Goal: Task Accomplishment & Management: Use online tool/utility

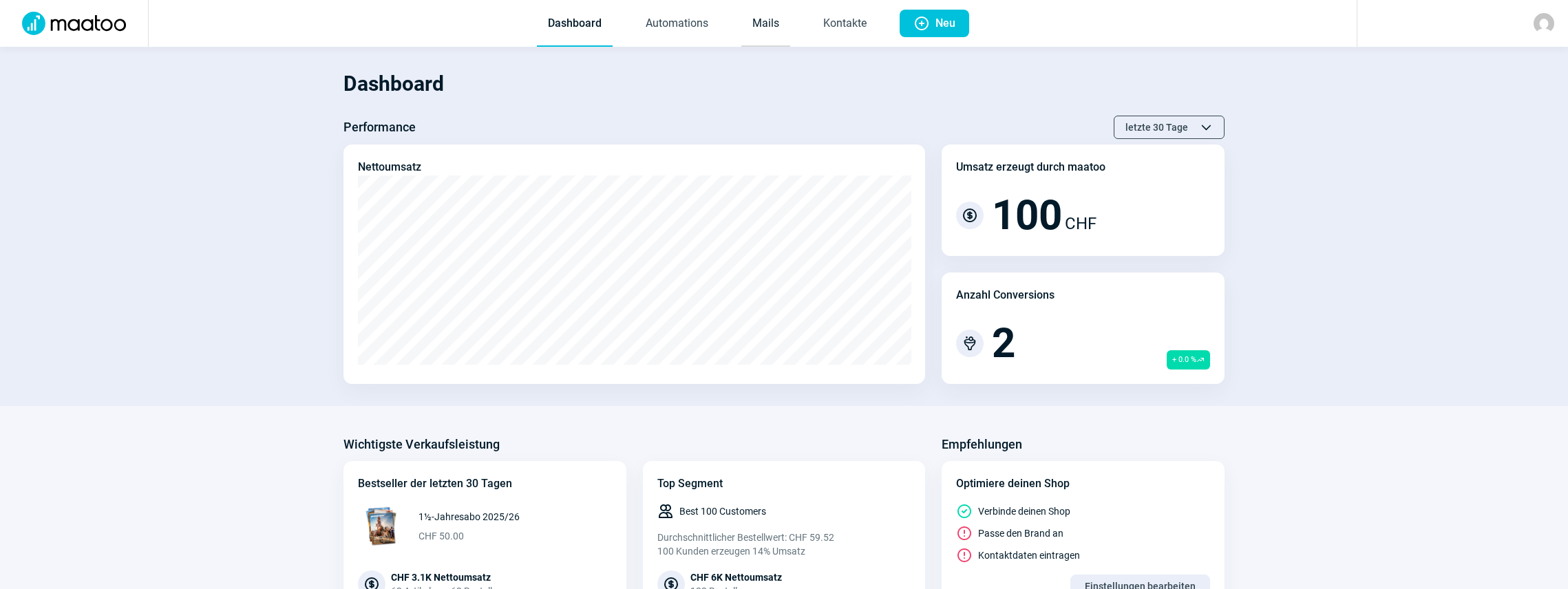
click at [757, 24] on link "Mails" at bounding box center [766, 23] width 49 height 45
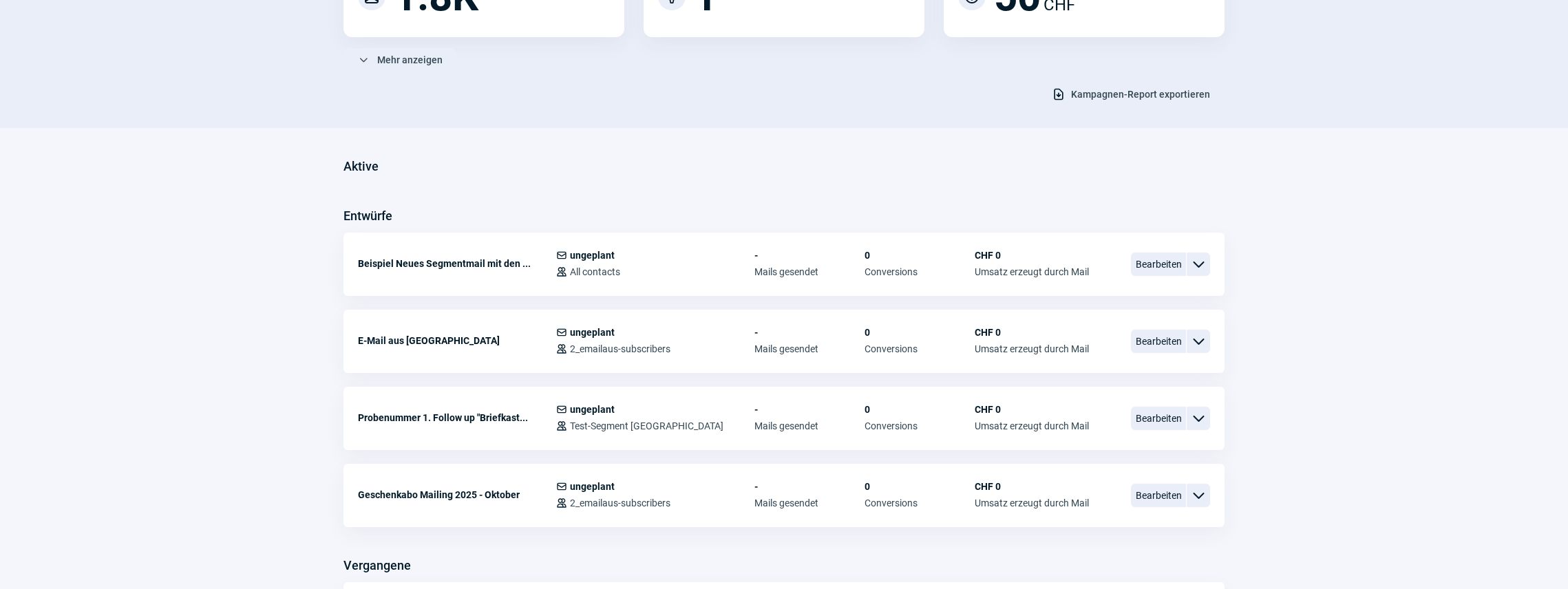
scroll to position [229, 0]
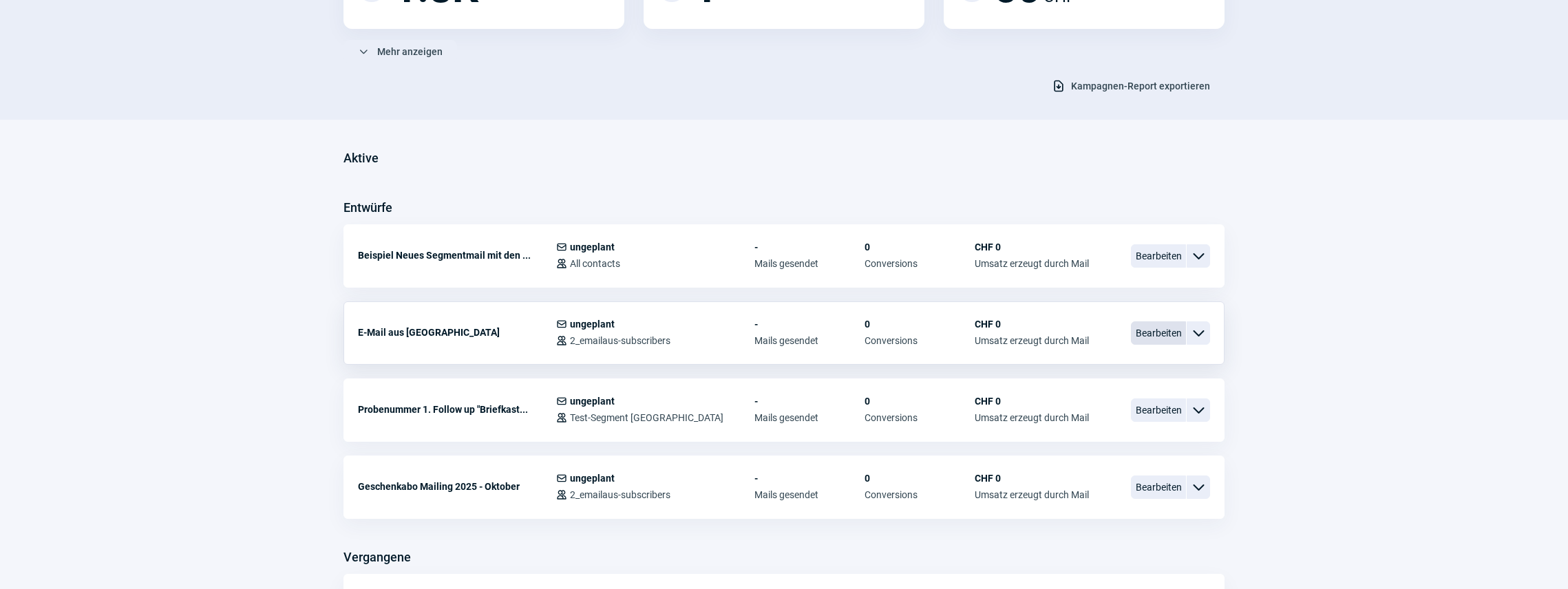
click at [1164, 326] on span "Bearbeiten" at bounding box center [1158, 334] width 55 height 23
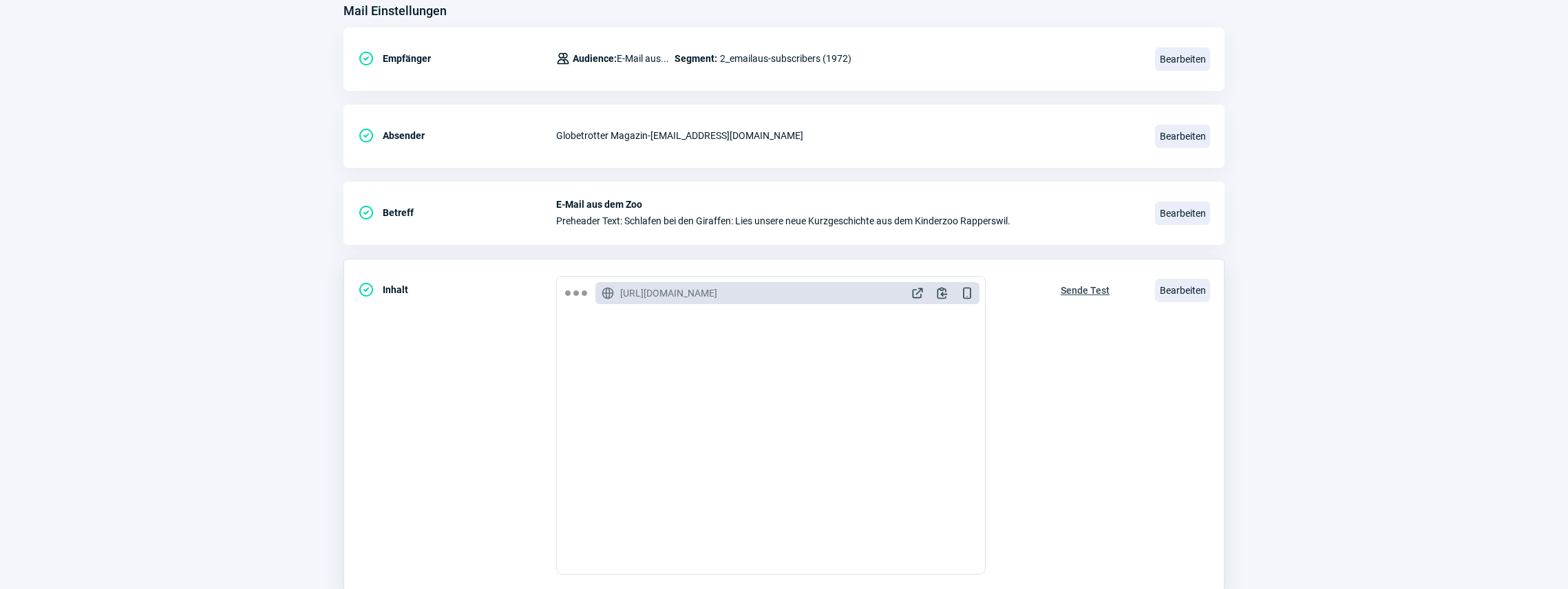
scroll to position [275, 0]
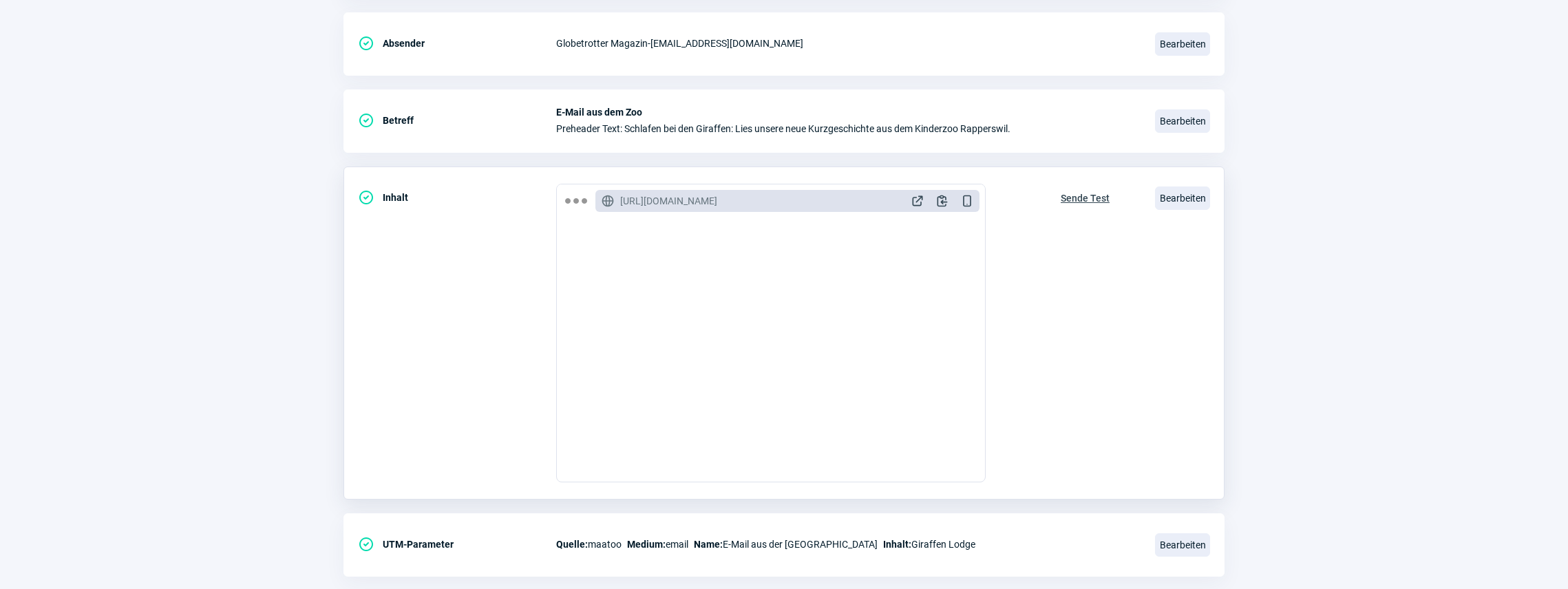
click at [1076, 196] on span "Sende Test" at bounding box center [1085, 198] width 49 height 23
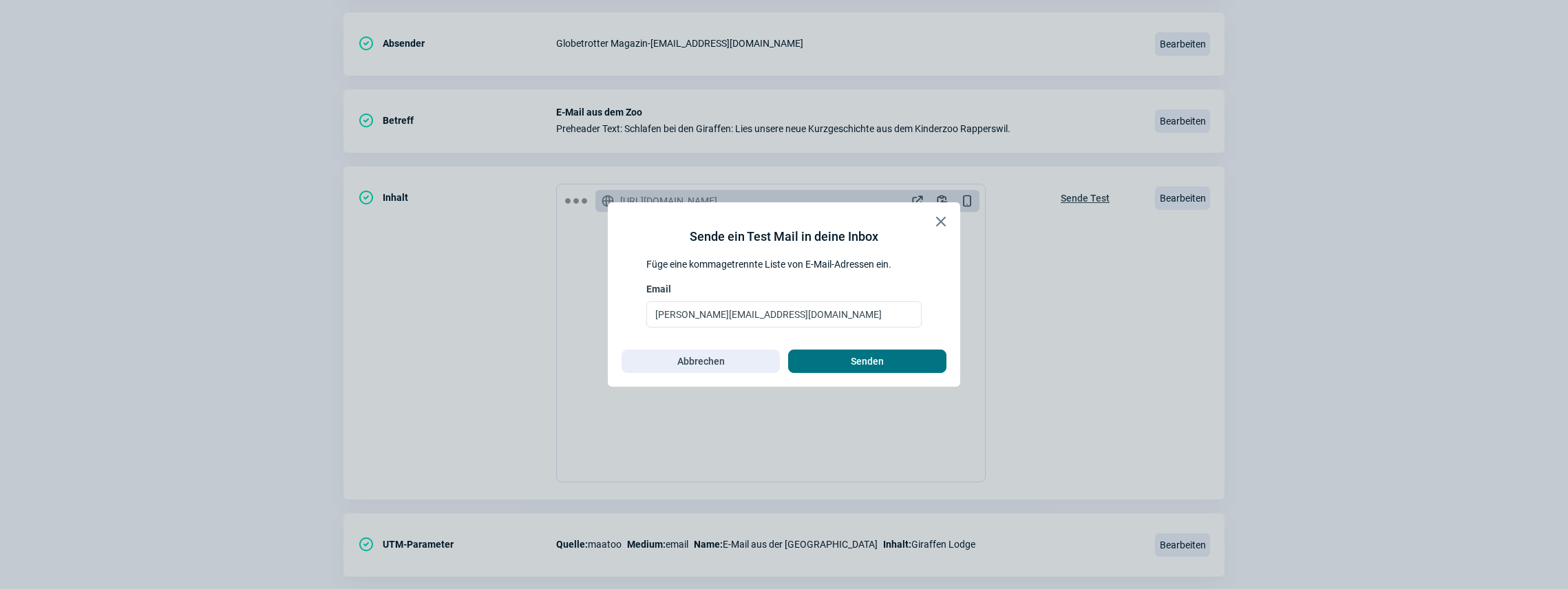
click at [848, 366] on span "Senden" at bounding box center [867, 361] width 129 height 23
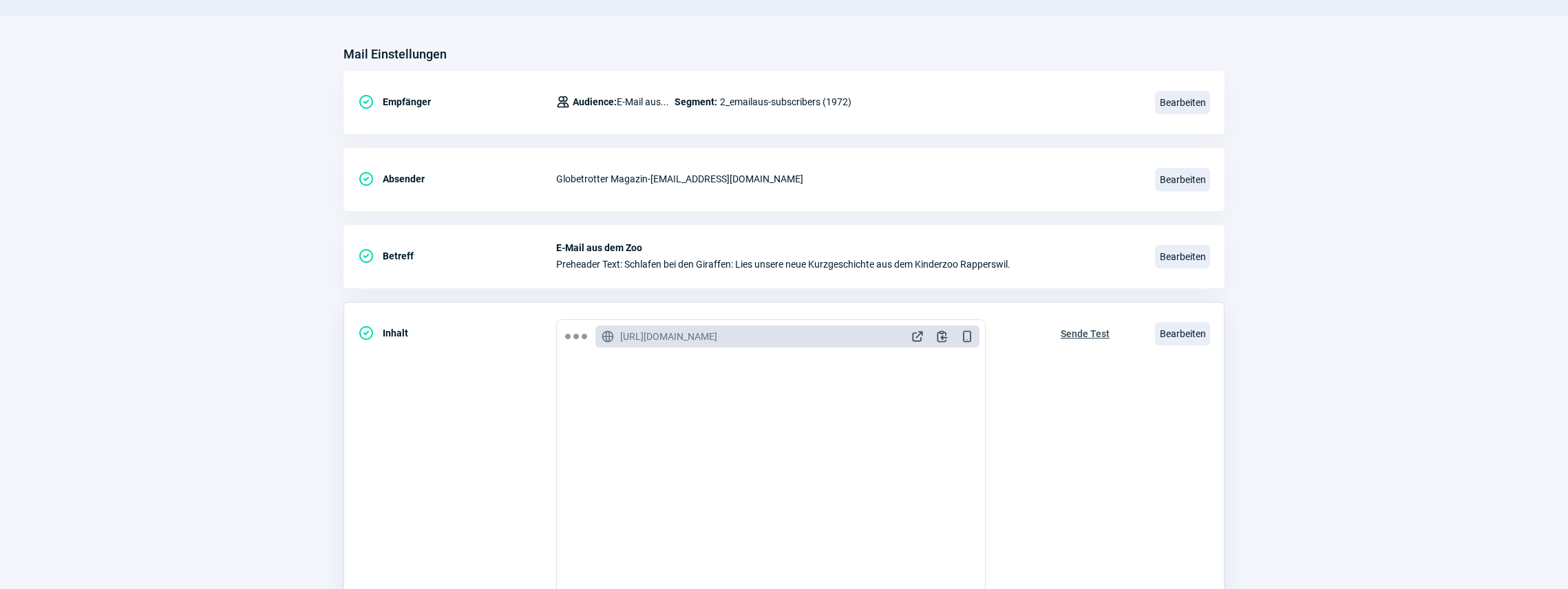
scroll to position [115, 0]
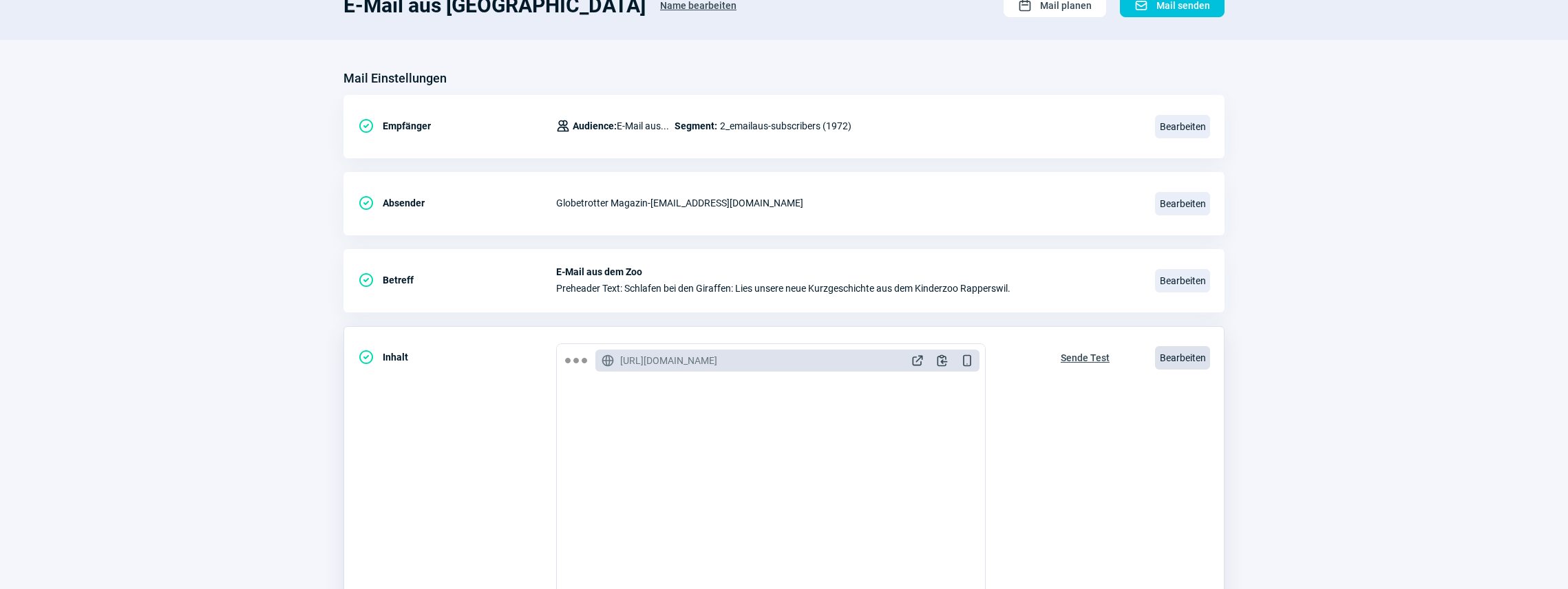
click at [1176, 352] on span "Bearbeiten" at bounding box center [1183, 358] width 55 height 23
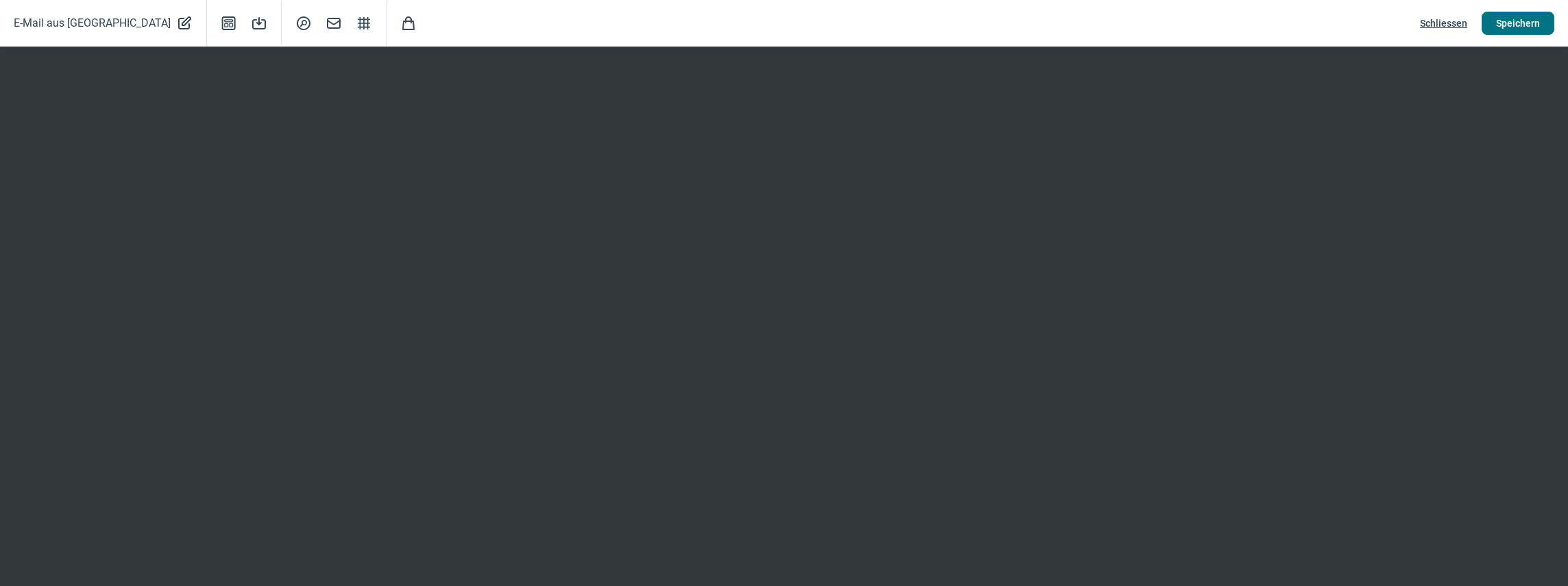
click at [1529, 20] on span "Speichern" at bounding box center [1517, 23] width 44 height 22
click at [1446, 18] on span "Schliessen" at bounding box center [1443, 23] width 48 height 22
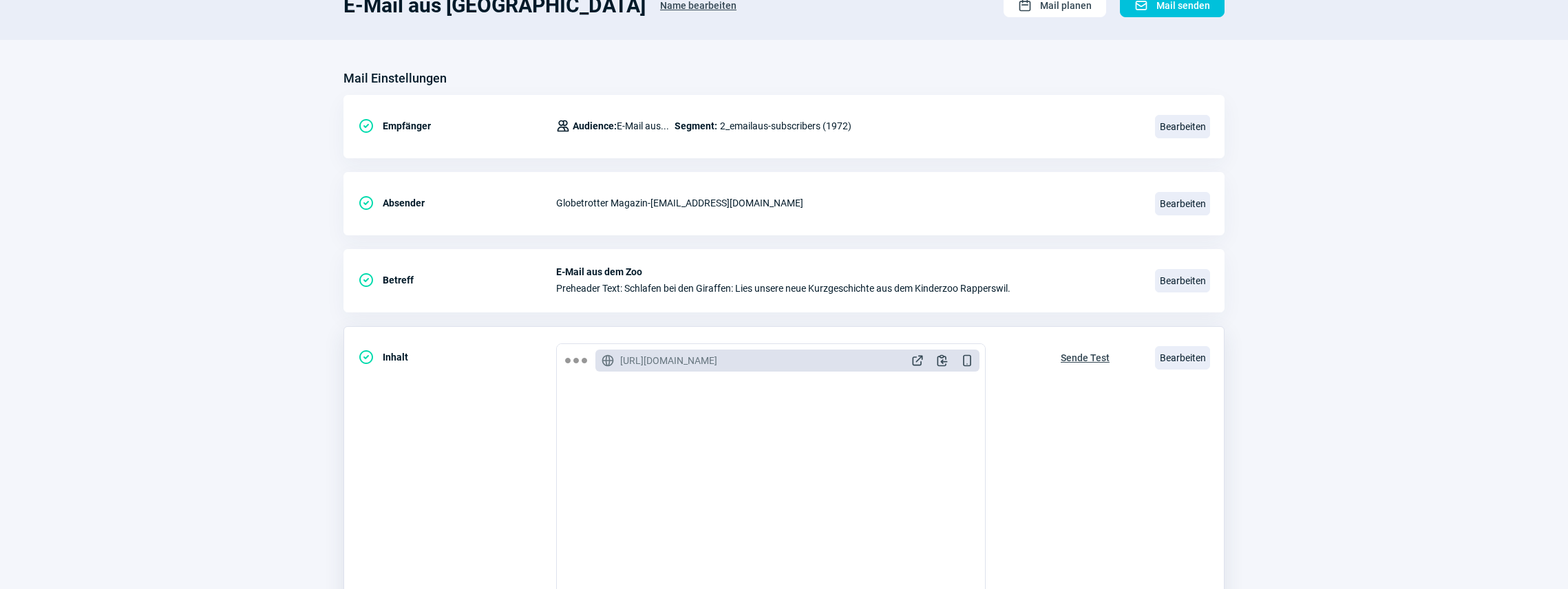
click at [1095, 357] on span "Sende Test" at bounding box center [1085, 358] width 49 height 23
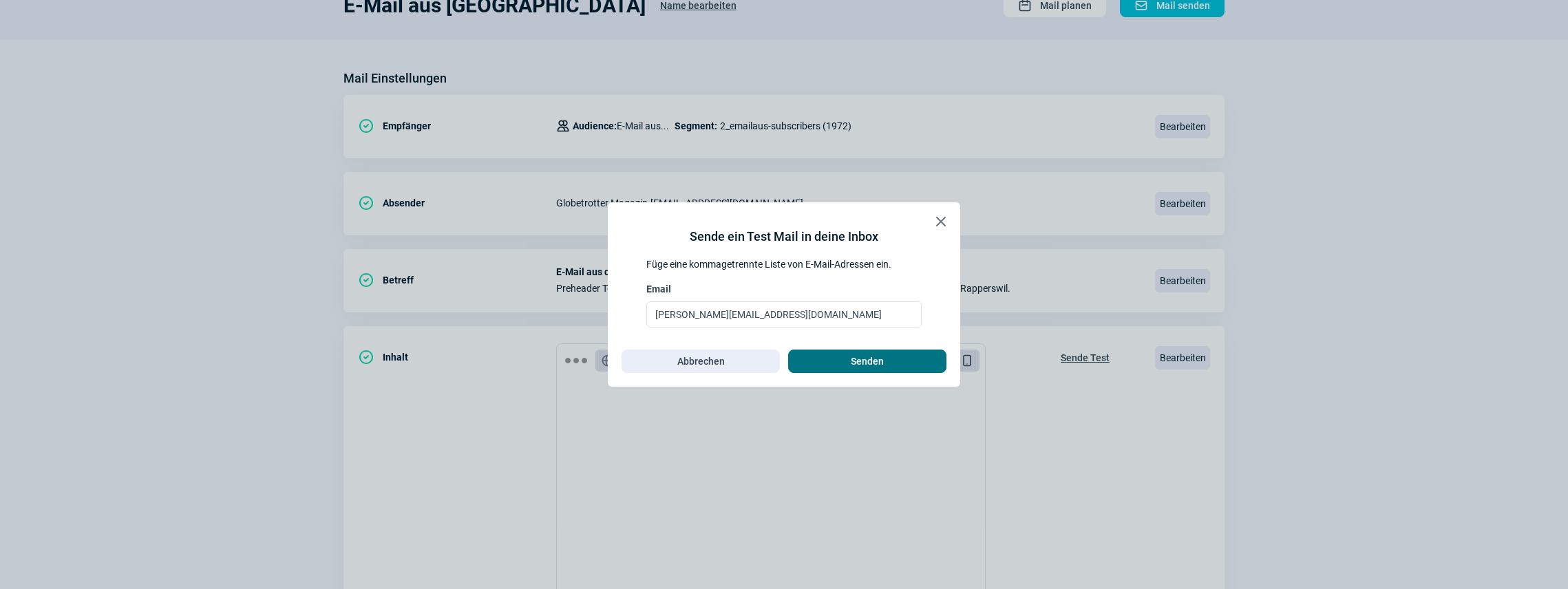
click at [847, 359] on span "Senden" at bounding box center [867, 361] width 129 height 23
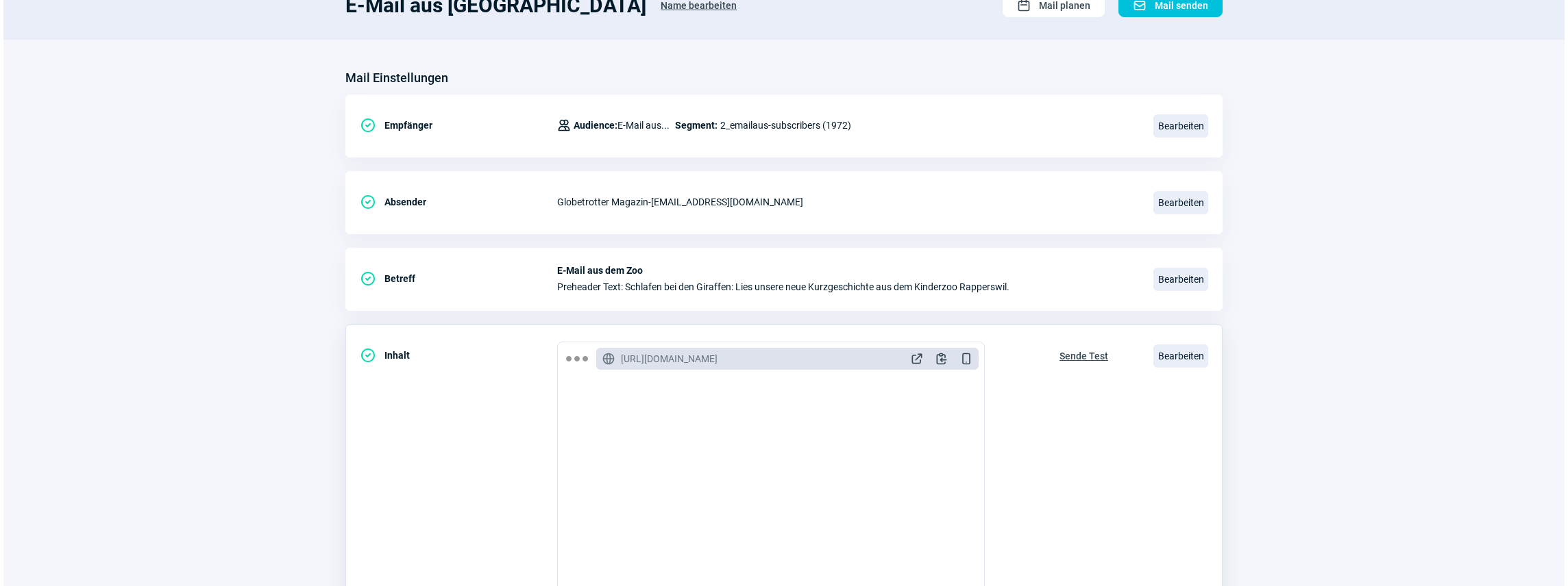
scroll to position [365, 0]
click at [1169, 354] on span "Bearbeiten" at bounding box center [1177, 356] width 55 height 23
